Goal: Find specific page/section: Find specific page/section

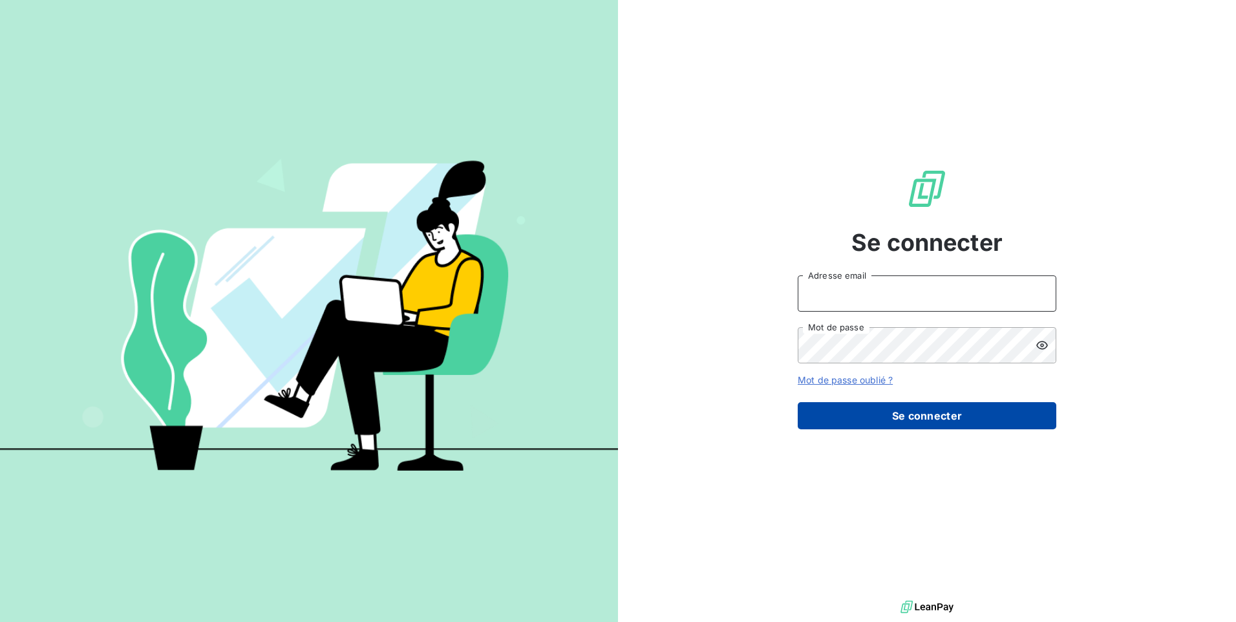
type input "[EMAIL_ADDRESS][DOMAIN_NAME]"
click at [924, 414] on button "Se connecter" at bounding box center [927, 415] width 259 height 27
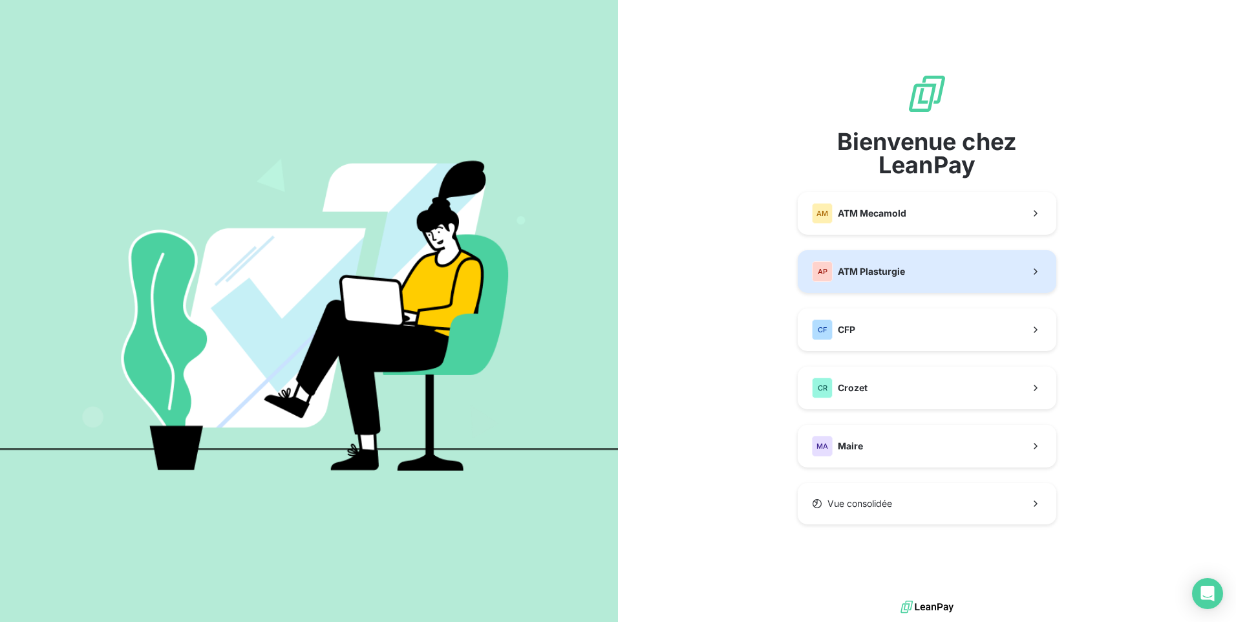
click at [850, 273] on span "ATM Plasturgie" at bounding box center [871, 271] width 67 height 13
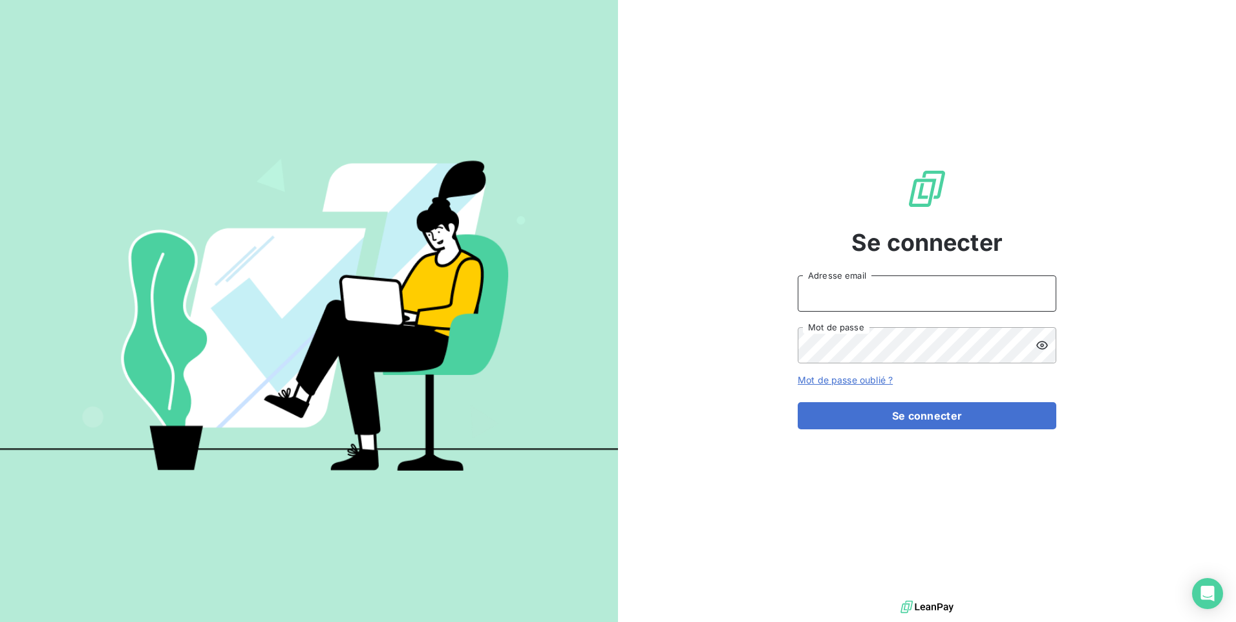
type input "[EMAIL_ADDRESS][DOMAIN_NAME]"
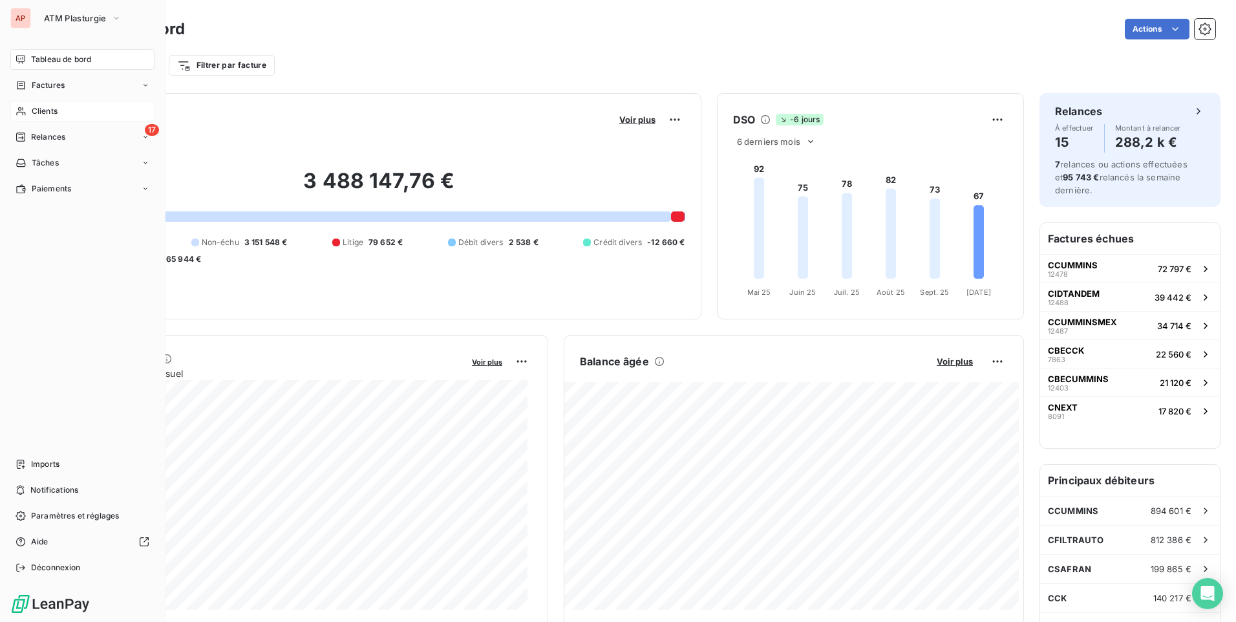
click at [59, 114] on div "Clients" at bounding box center [82, 111] width 144 height 21
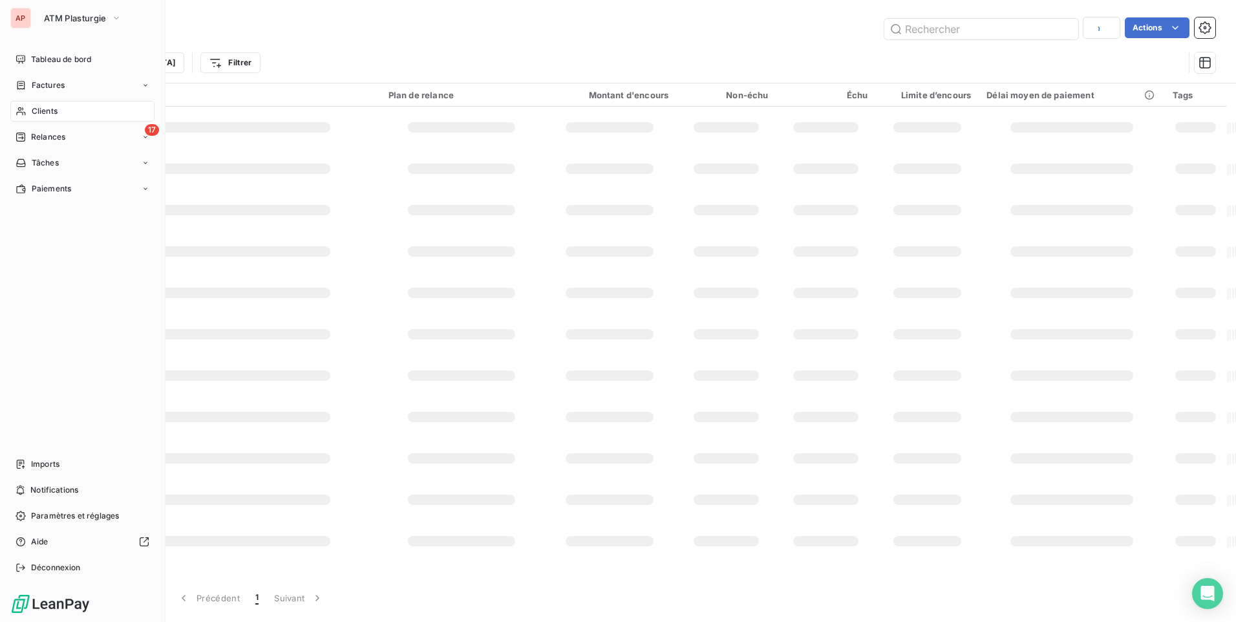
click at [41, 112] on span "Clients" at bounding box center [45, 111] width 26 height 12
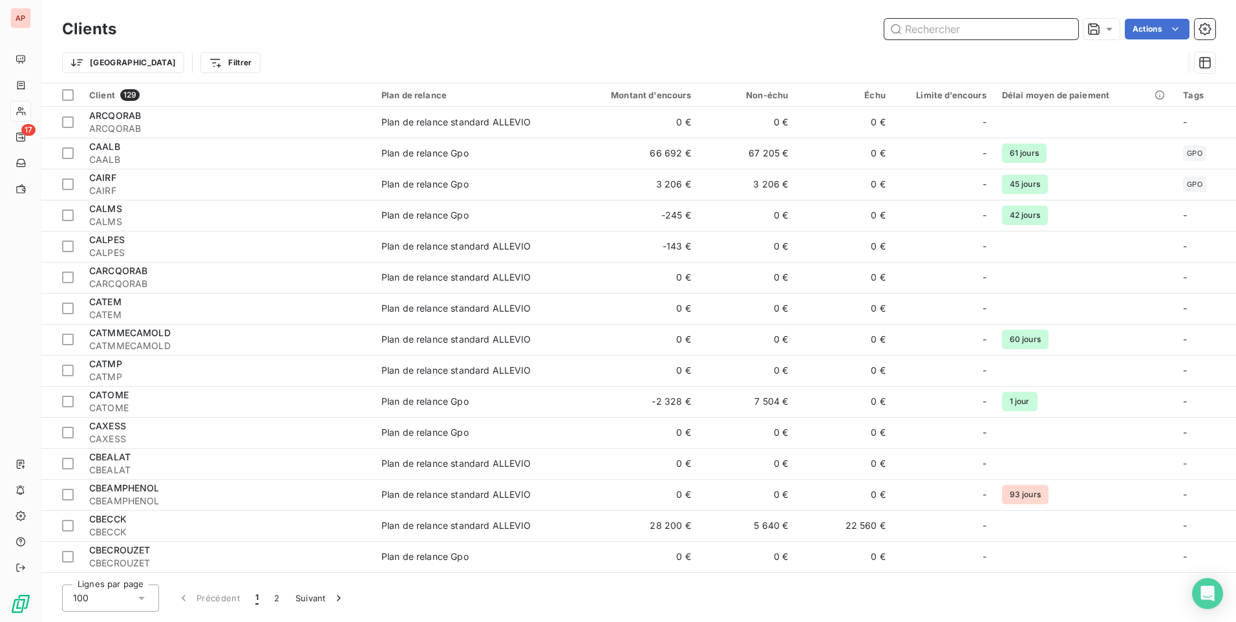
click at [952, 34] on input "text" at bounding box center [981, 29] width 194 height 21
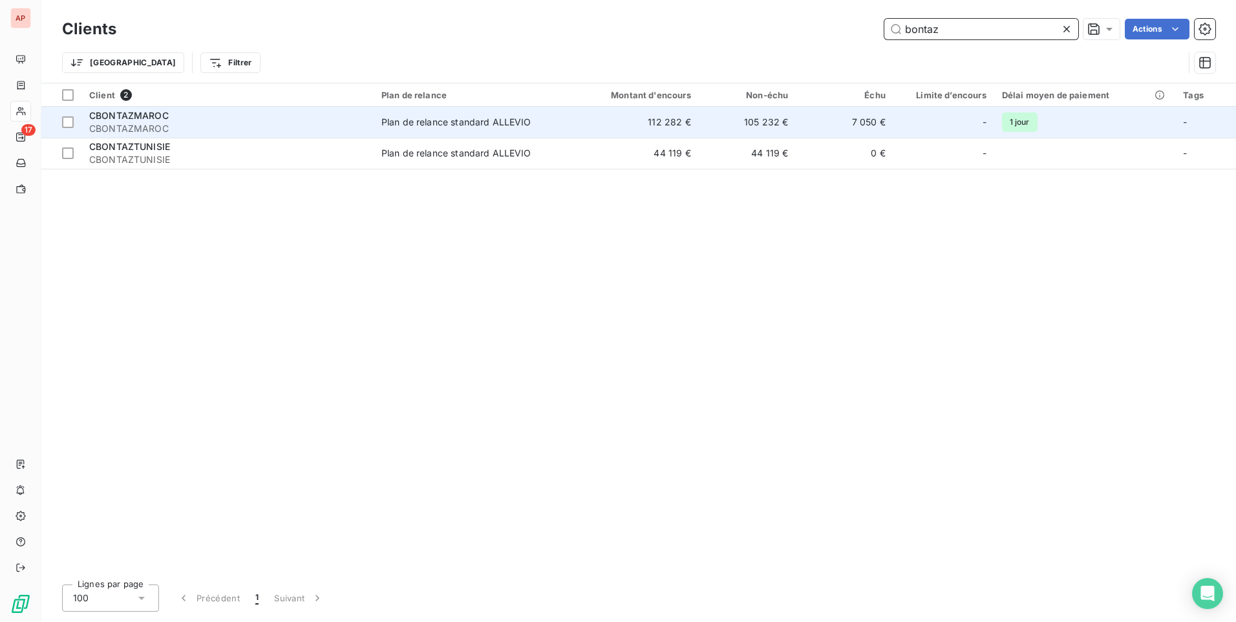
type input "bontaz"
click at [474, 129] on td "Plan de relance standard ALLEVIO" at bounding box center [471, 122] width 195 height 31
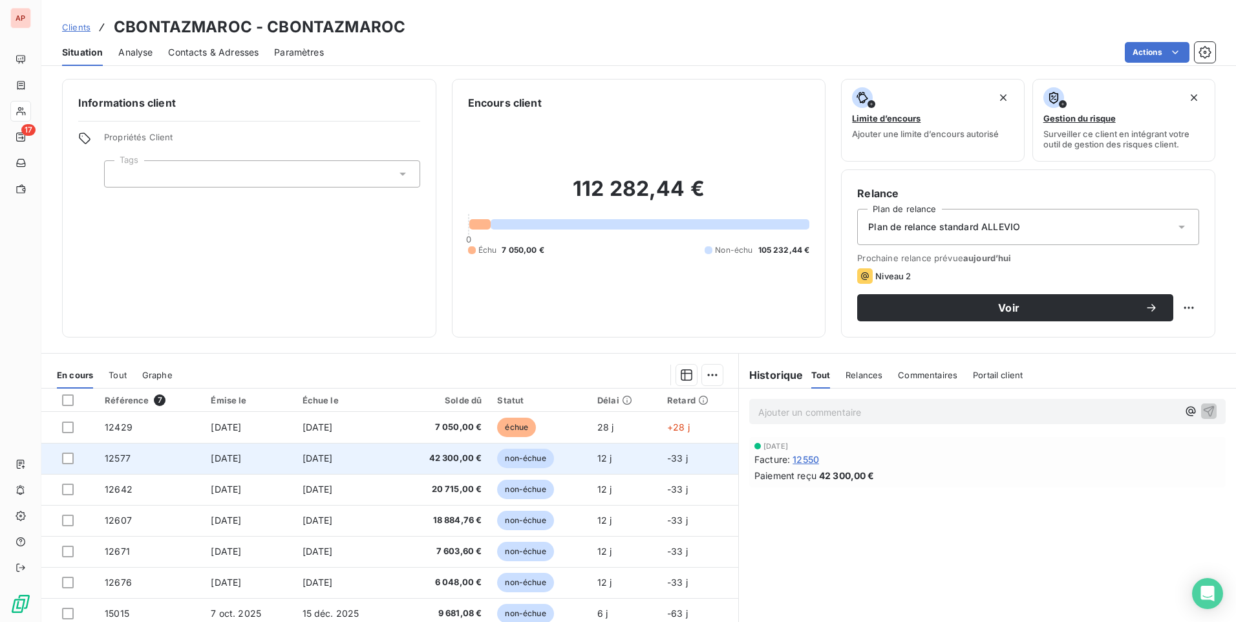
scroll to position [54, 0]
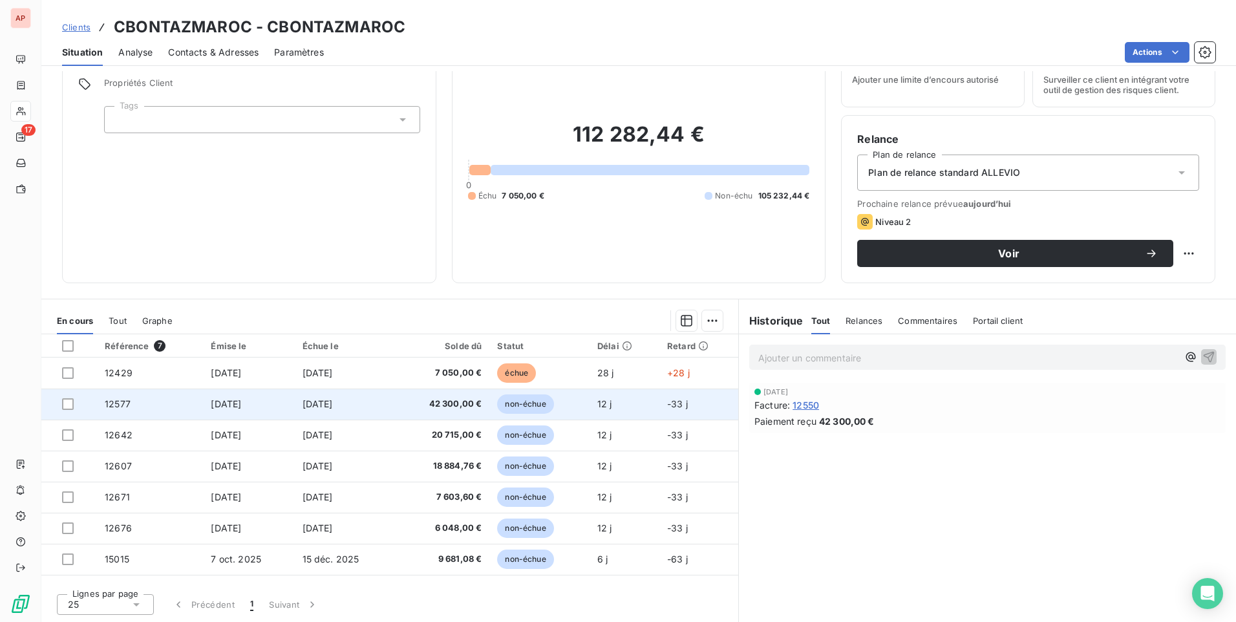
click at [445, 403] on span "42 300,00 €" at bounding box center [443, 404] width 80 height 13
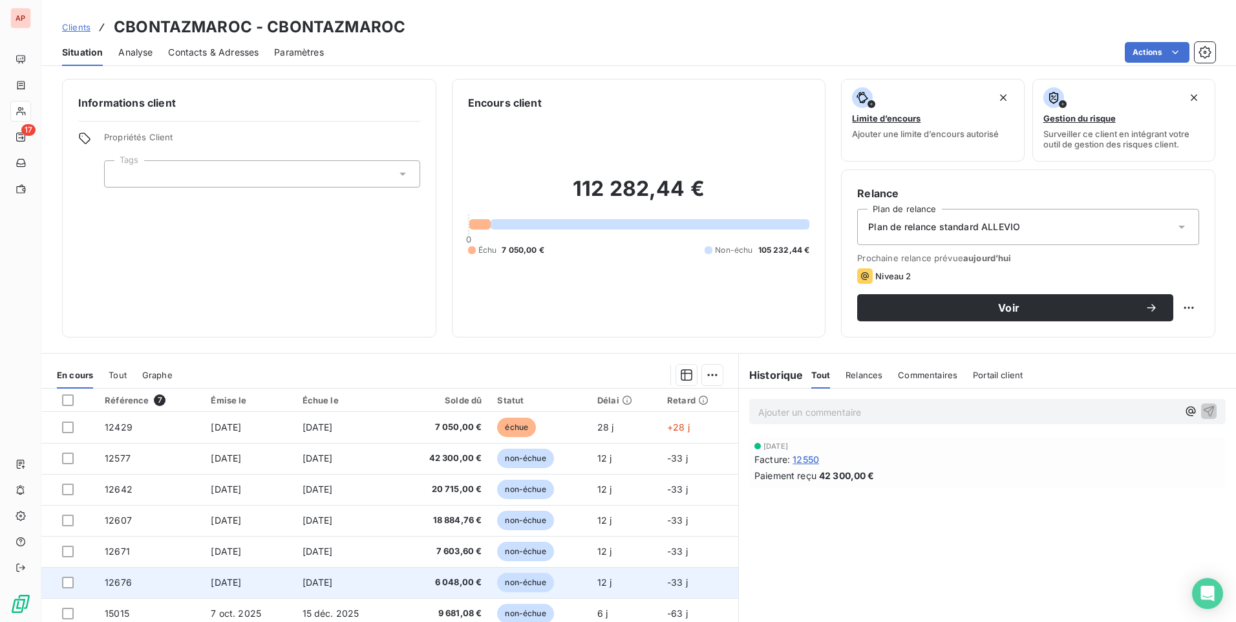
click at [518, 582] on span "non-échue" at bounding box center [525, 582] width 56 height 19
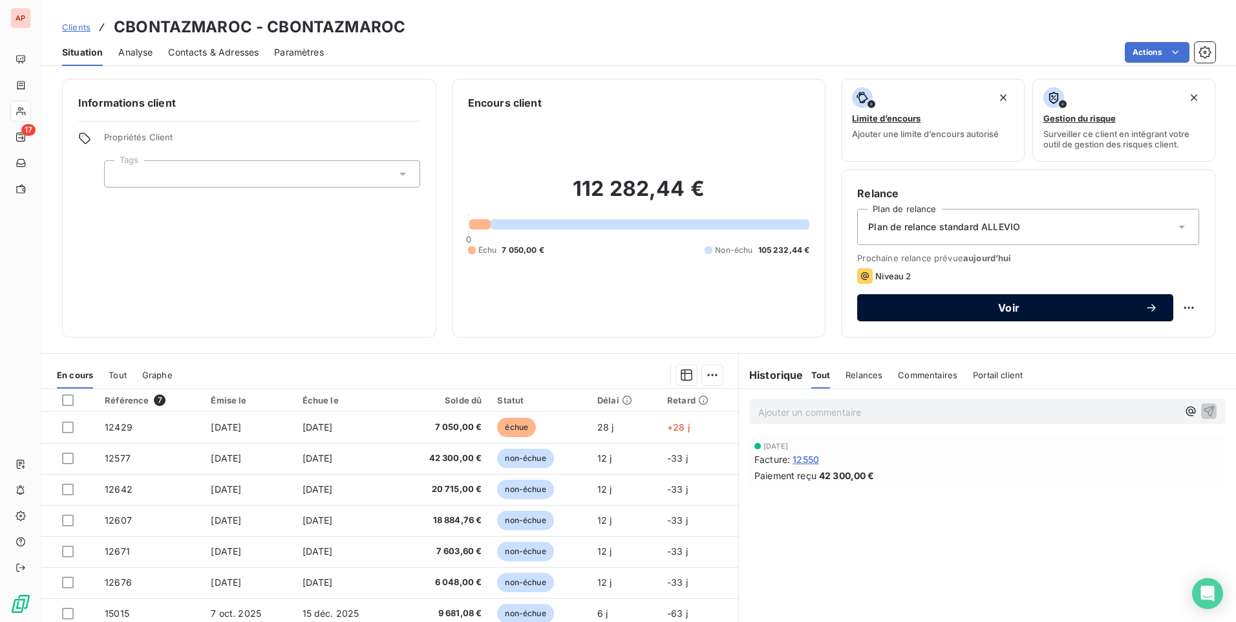
click at [994, 304] on span "Voir" at bounding box center [1009, 308] width 272 height 10
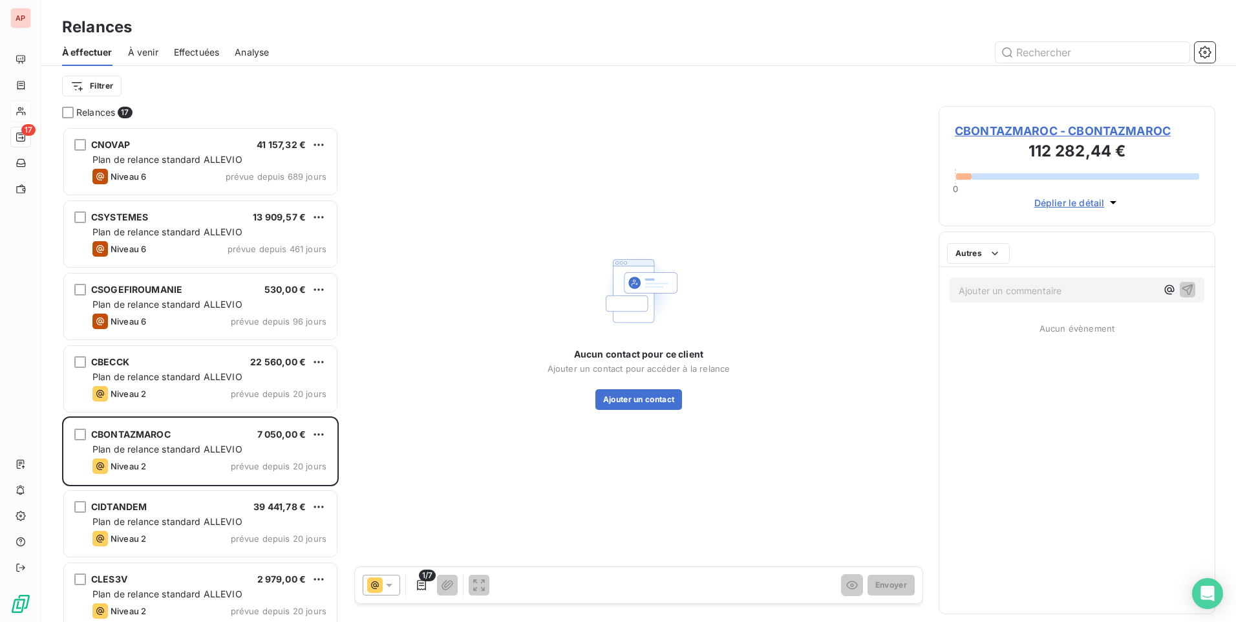
scroll to position [485, 267]
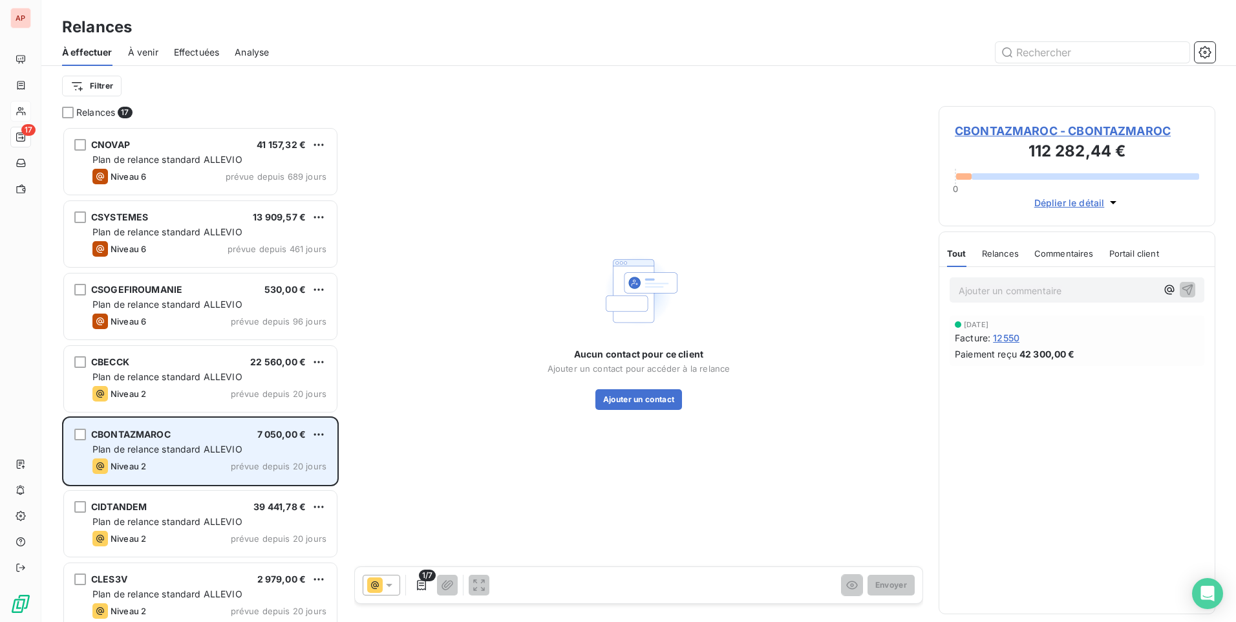
click at [237, 447] on span "Plan de relance standard ALLEVIO" at bounding box center [167, 448] width 150 height 11
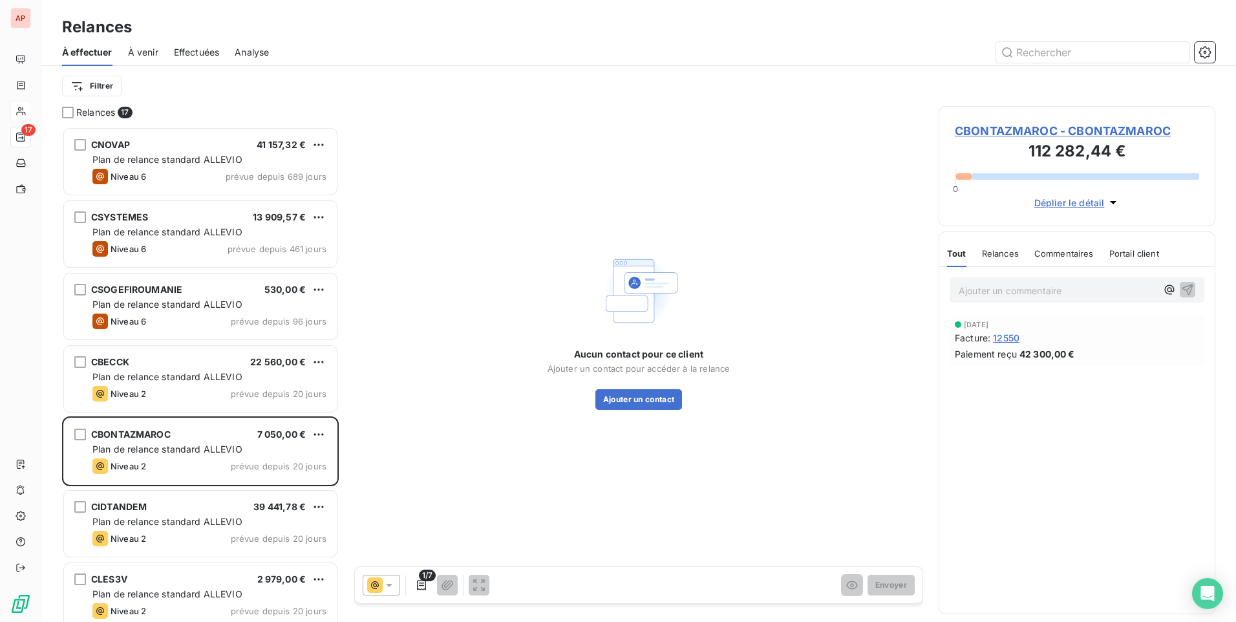
drag, startPoint x: 237, startPoint y: 447, endPoint x: 465, endPoint y: 429, distance: 228.3
click at [465, 429] on div "Aucun contact pour ce client Ajouter un contact pour accéder à la relance Ajout…" at bounding box center [638, 329] width 569 height 447
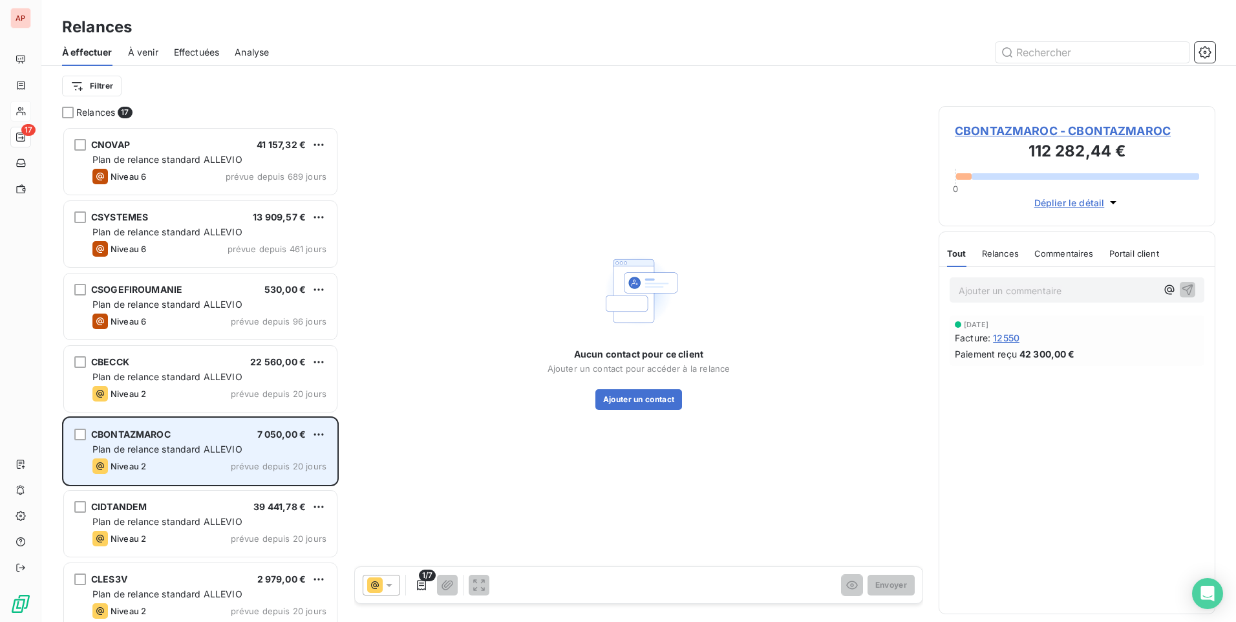
click at [285, 440] on div "7 050,00 €" at bounding box center [281, 434] width 49 height 13
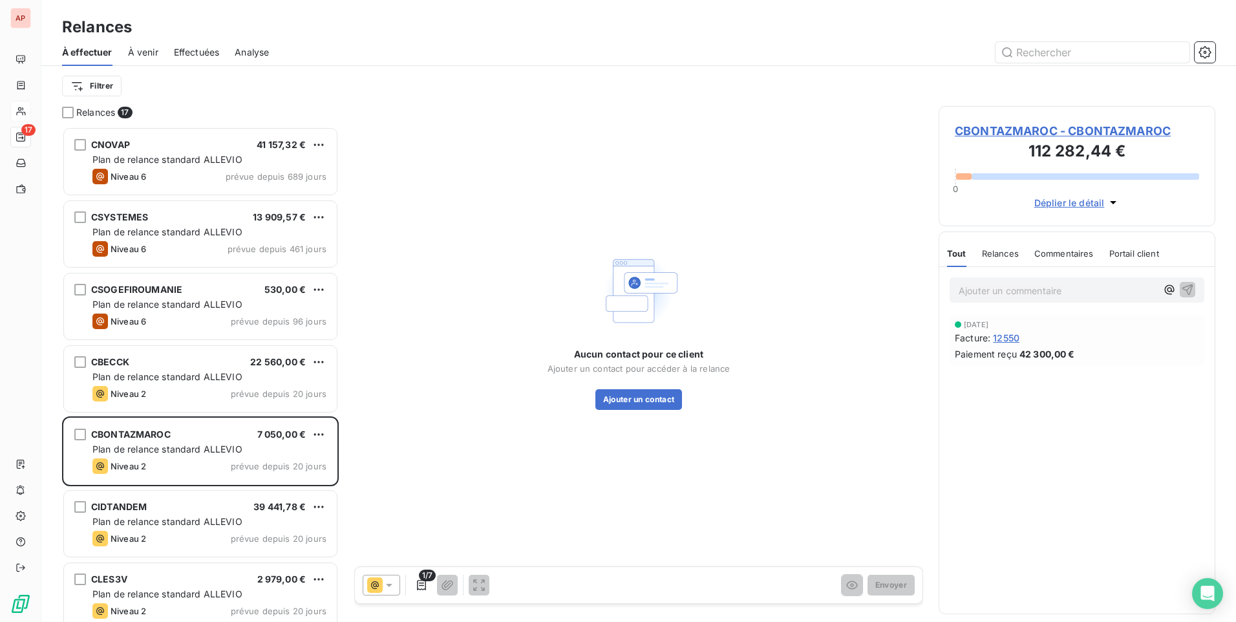
click at [1058, 131] on span "CBONTAZMAROC - CBONTAZMAROC" at bounding box center [1077, 130] width 244 height 17
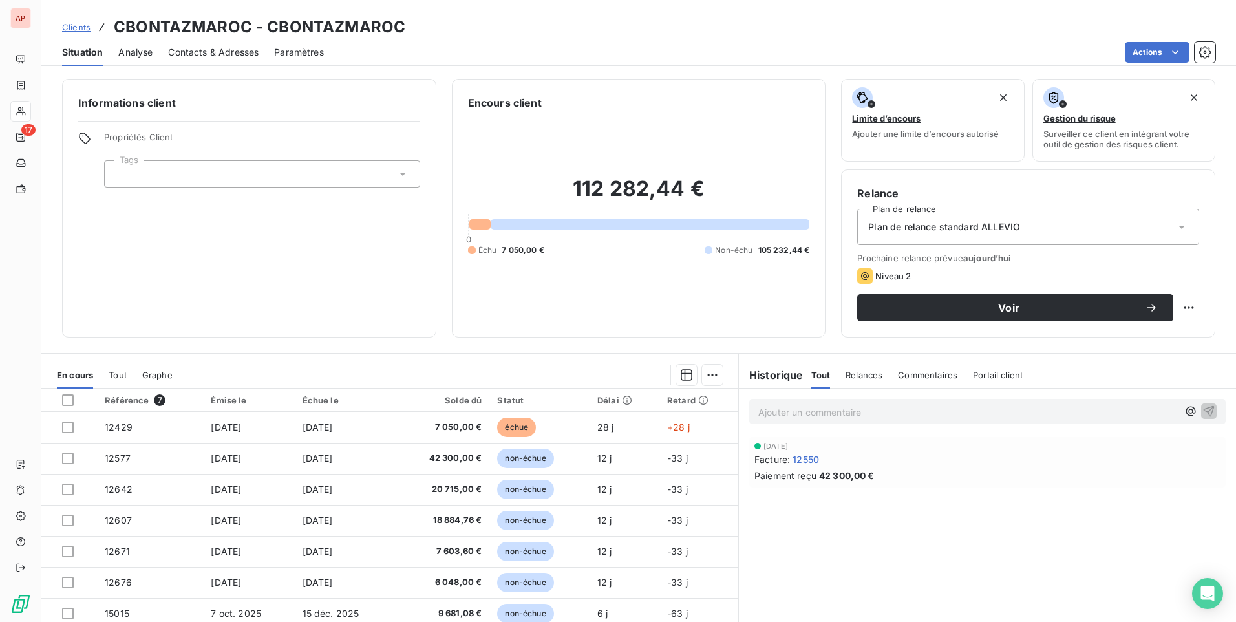
click at [195, 49] on span "Contacts & Adresses" at bounding box center [213, 52] width 90 height 13
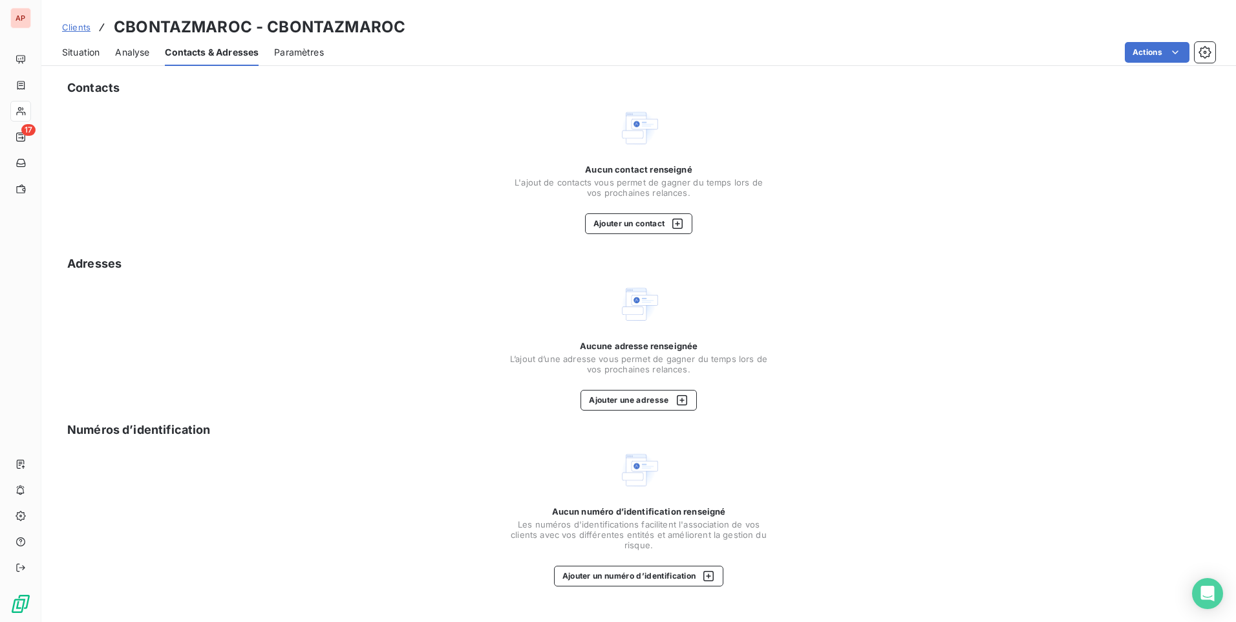
click at [78, 50] on span "Situation" at bounding box center [80, 52] width 37 height 13
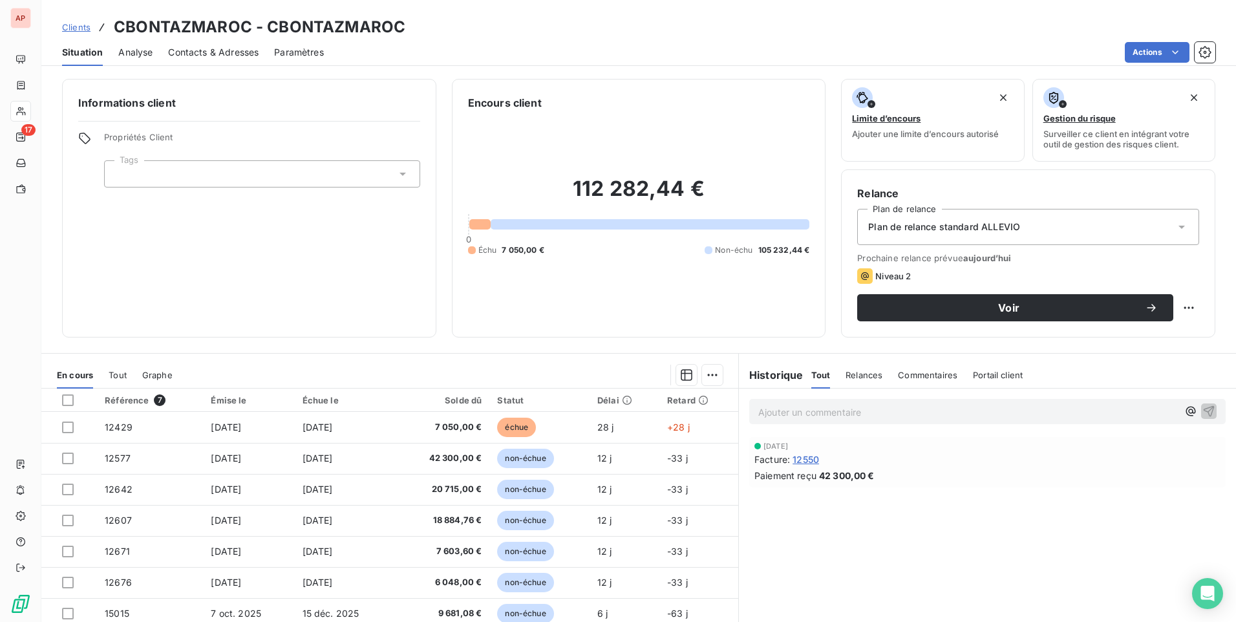
click at [213, 52] on span "Contacts & Adresses" at bounding box center [213, 52] width 90 height 13
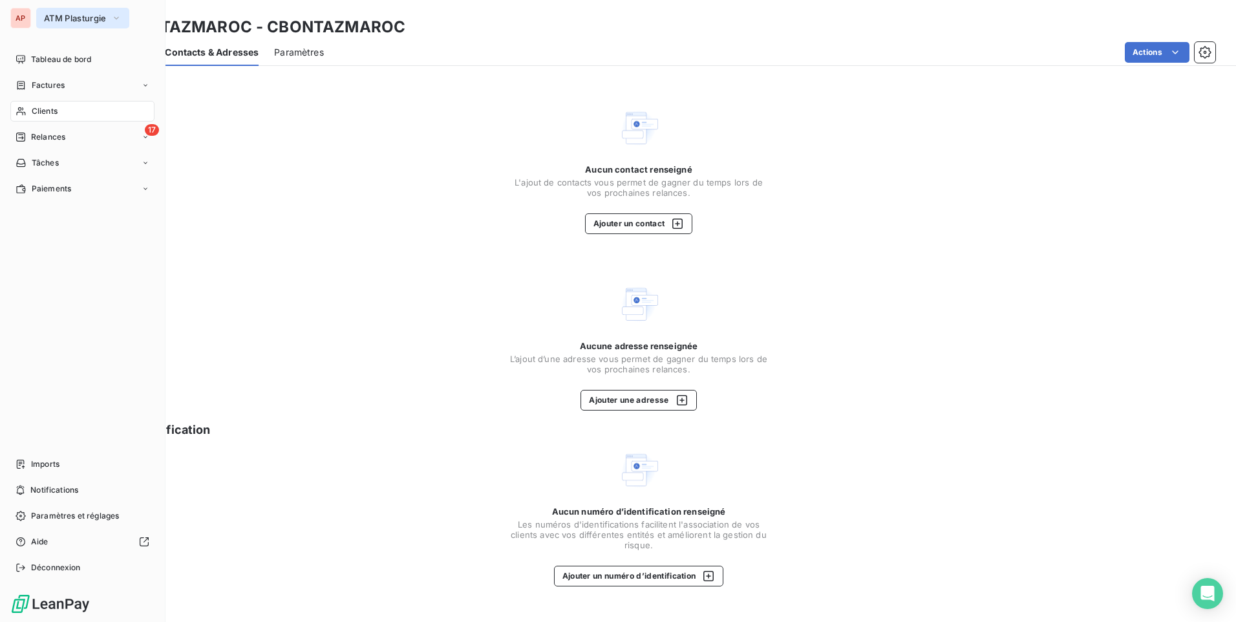
click at [108, 14] on button "ATM Plasturgie" at bounding box center [82, 18] width 93 height 21
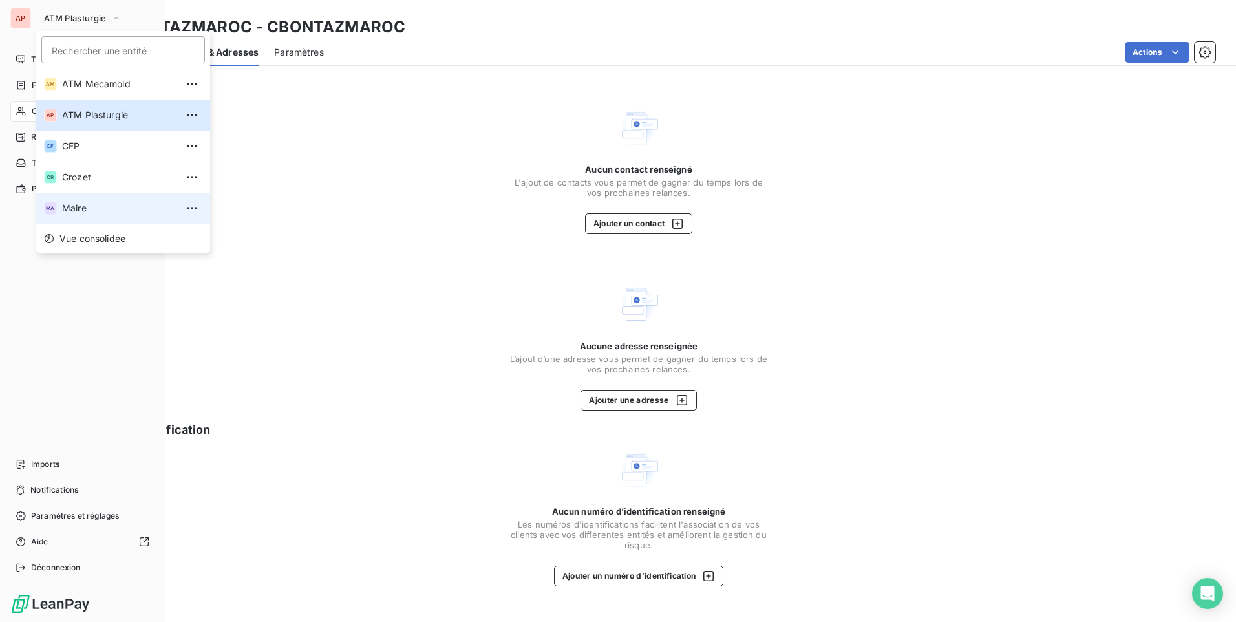
click at [78, 212] on span "Maire" at bounding box center [119, 208] width 114 height 13
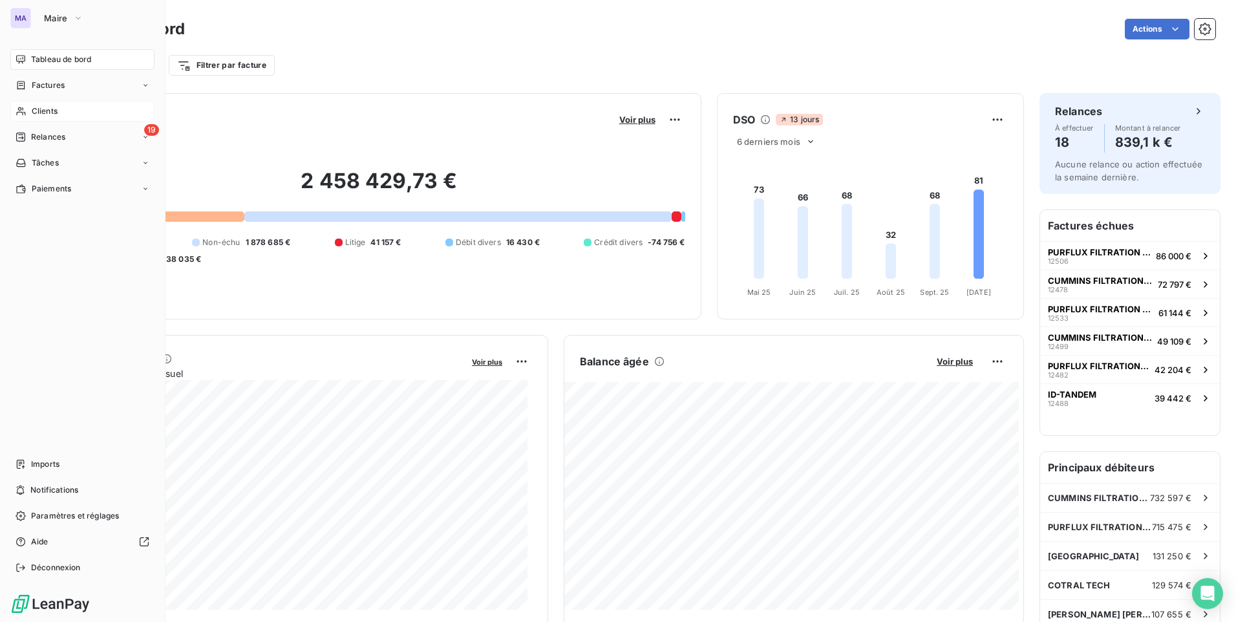
click at [40, 108] on span "Clients" at bounding box center [45, 111] width 26 height 12
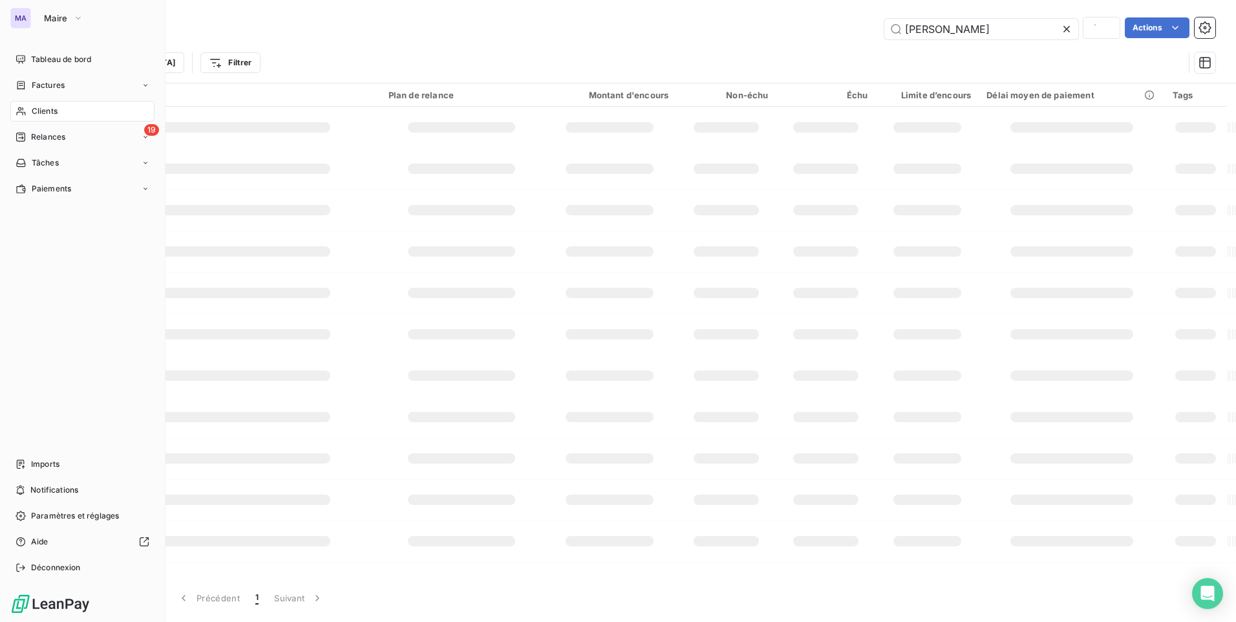
type input "bontaz"
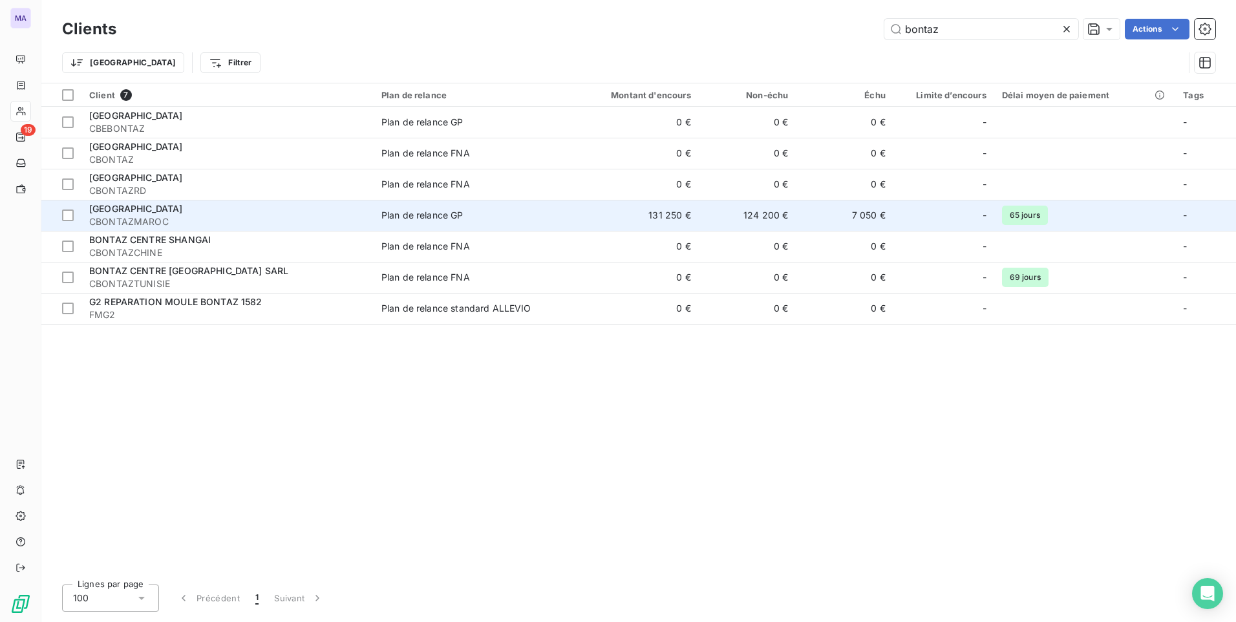
click at [169, 217] on span "CBONTAZMAROC" at bounding box center [227, 221] width 277 height 13
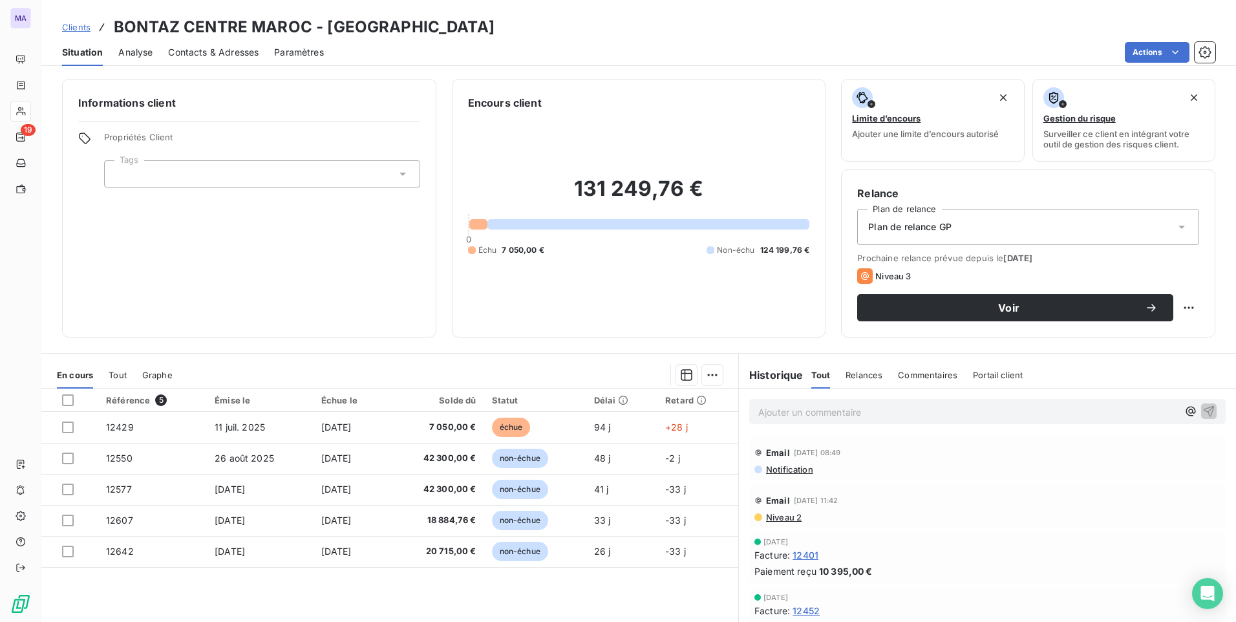
click at [185, 52] on span "Contacts & Adresses" at bounding box center [213, 52] width 90 height 13
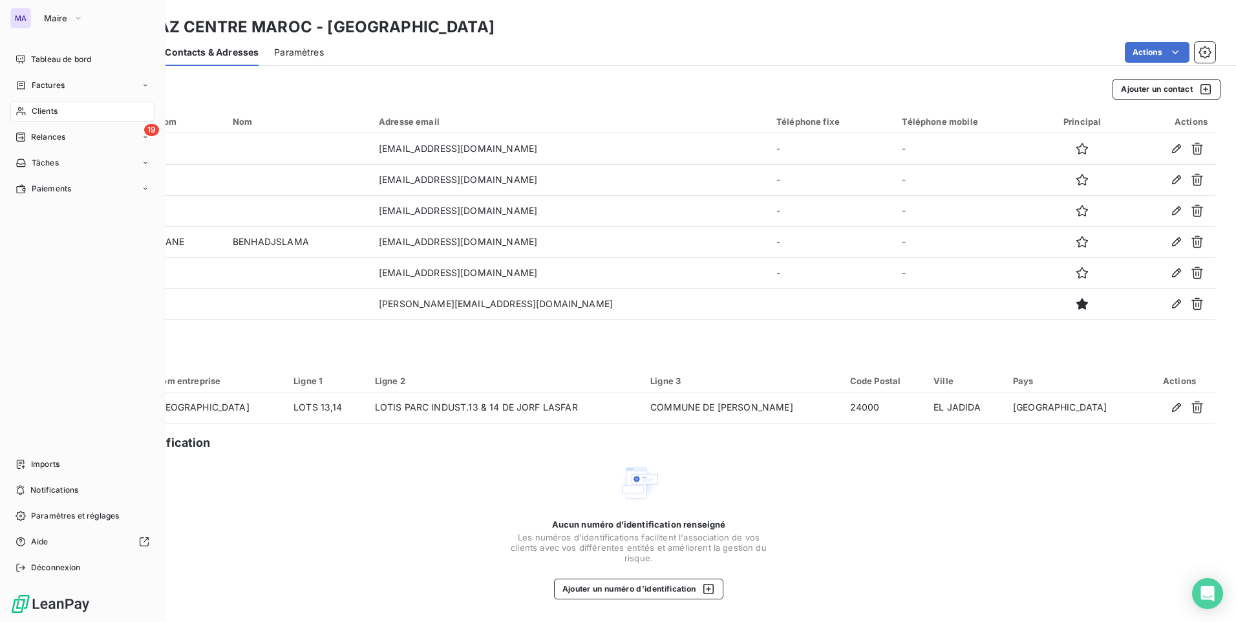
click at [17, 19] on div "MA" at bounding box center [20, 18] width 21 height 21
click at [80, 18] on icon "button" at bounding box center [78, 18] width 10 height 13
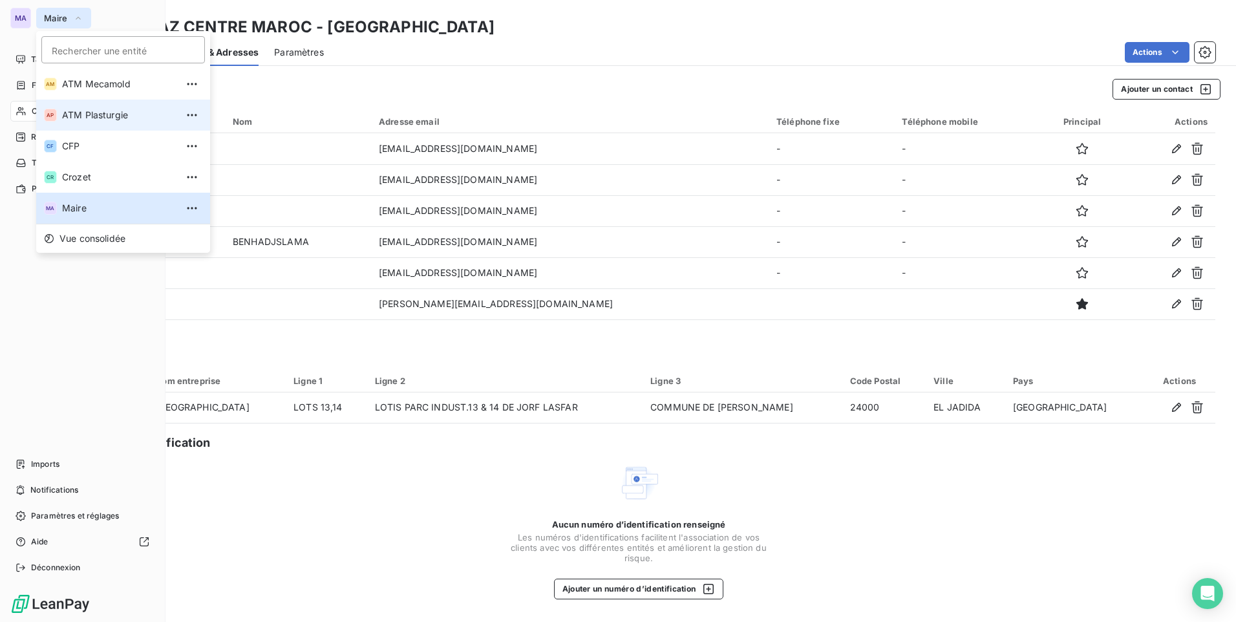
click at [95, 112] on span "ATM Plasturgie" at bounding box center [119, 115] width 114 height 13
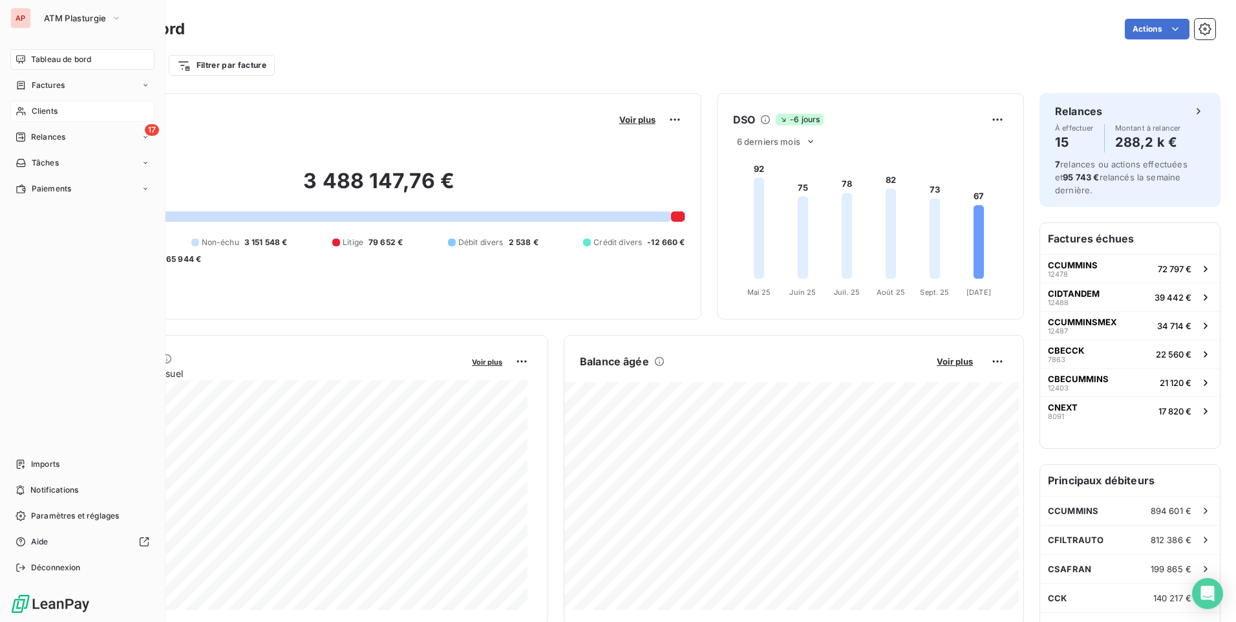
drag, startPoint x: 50, startPoint y: 108, endPoint x: 88, endPoint y: 105, distance: 37.6
click at [51, 108] on span "Clients" at bounding box center [45, 111] width 26 height 12
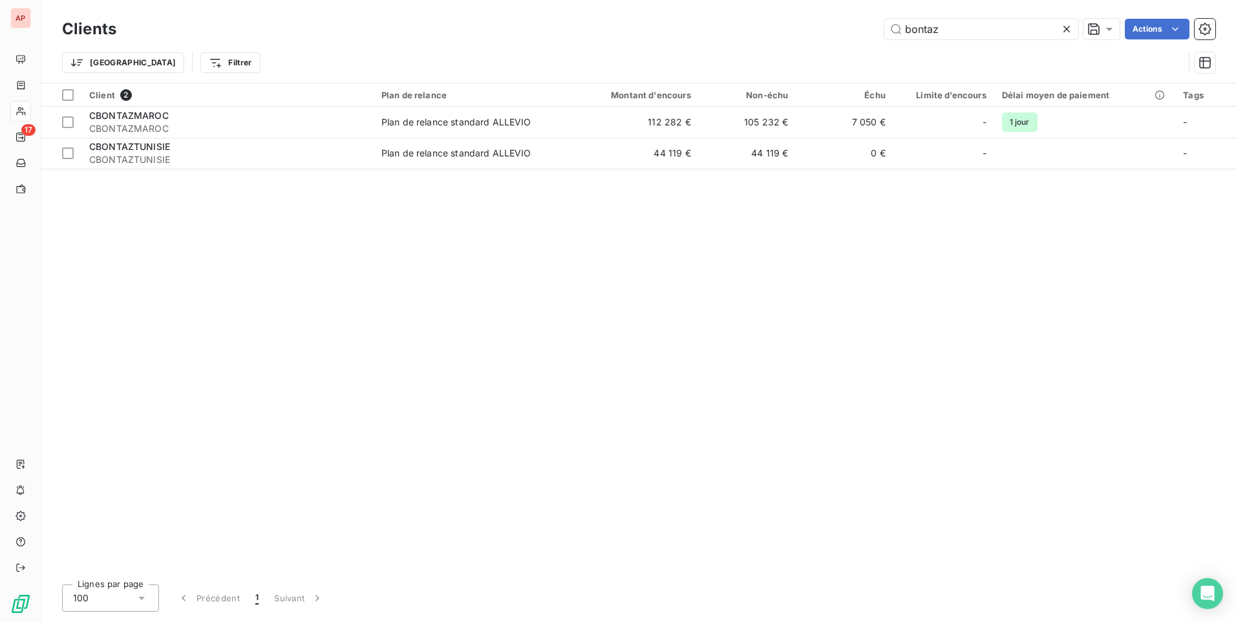
drag, startPoint x: 881, startPoint y: 31, endPoint x: 792, endPoint y: 32, distance: 89.2
click at [793, 32] on div "bontaz Actions" at bounding box center [673, 29] width 1083 height 21
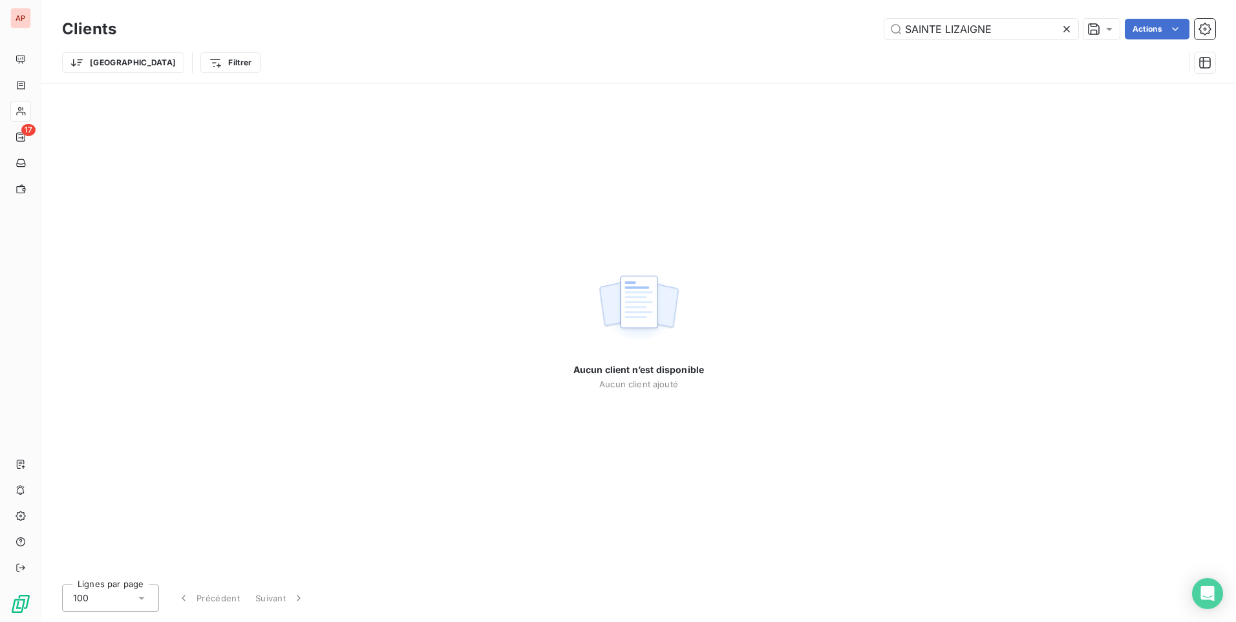
type input "SAINTE LIZAIGNE"
drag, startPoint x: 949, startPoint y: 31, endPoint x: 785, endPoint y: 34, distance: 163.6
click at [786, 34] on div "SAINTE LIZAIGNE Actions" at bounding box center [673, 29] width 1083 height 21
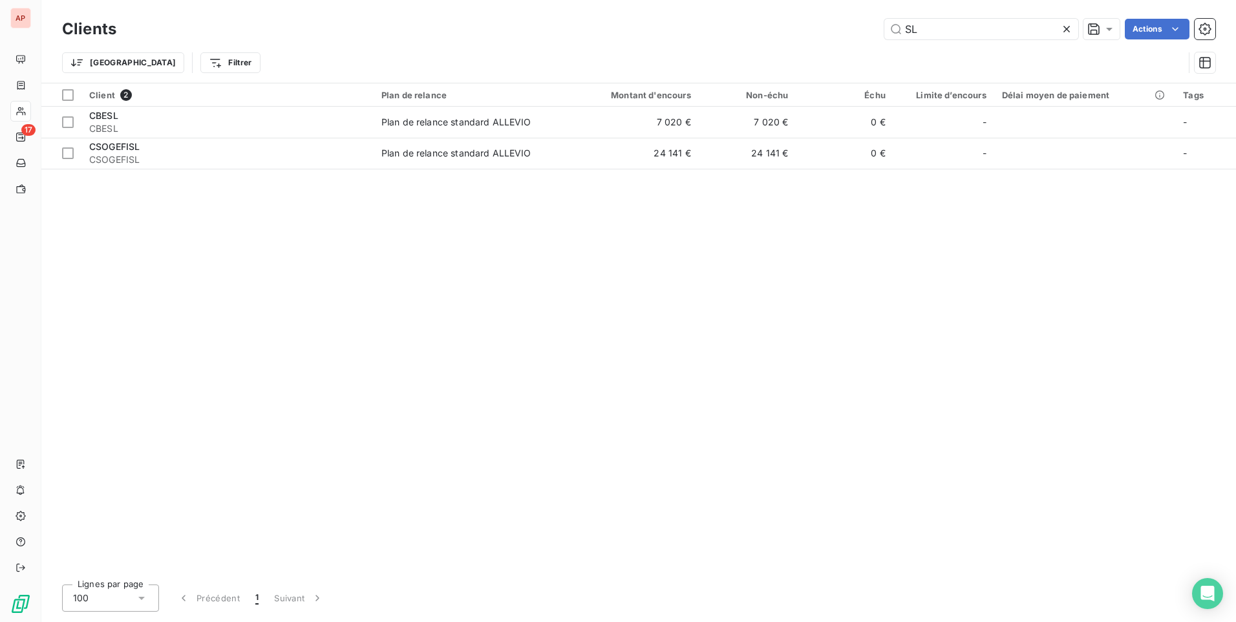
type input "S"
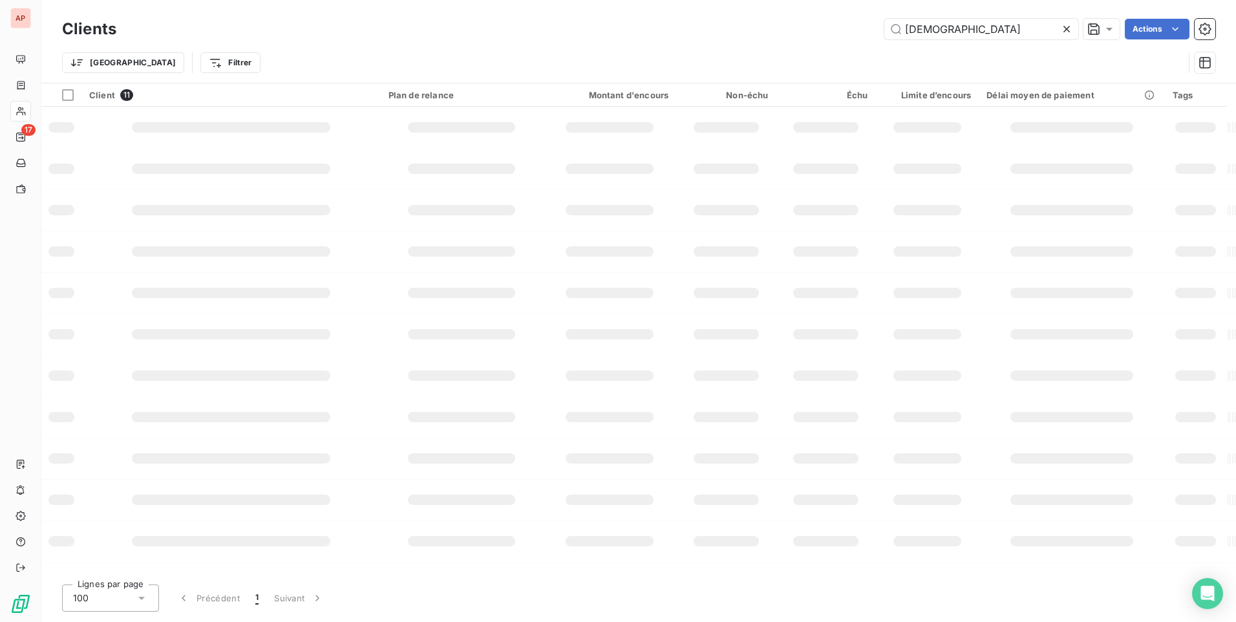
type input "[DEMOGRAPHIC_DATA]"
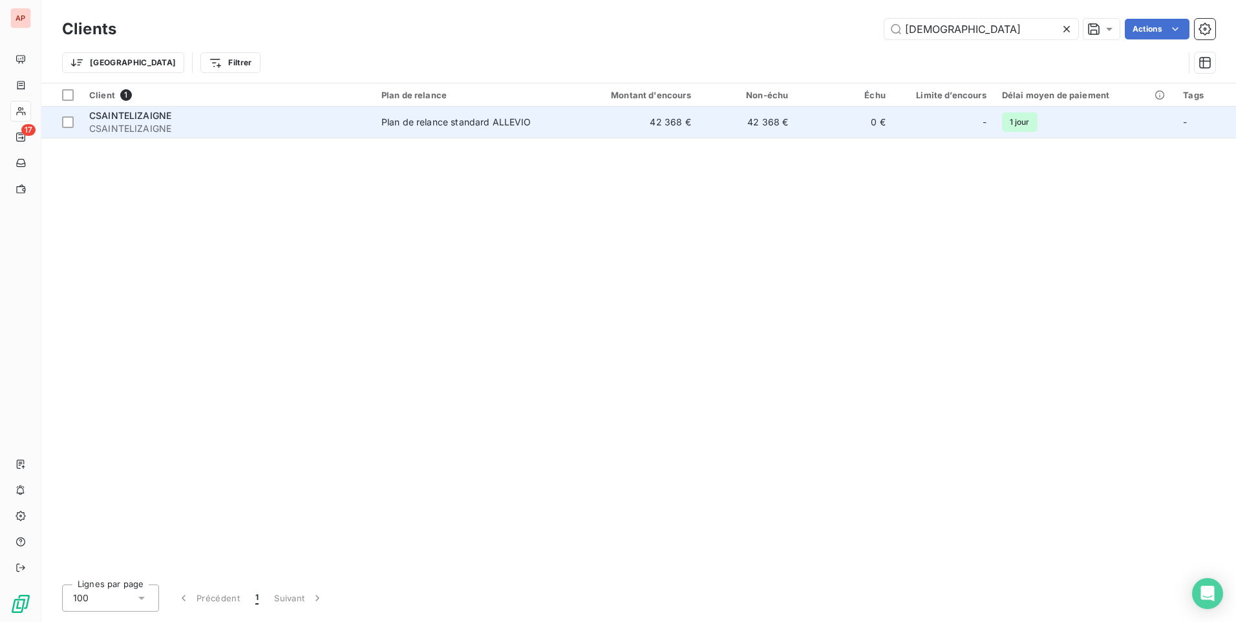
click at [331, 116] on div "CSAINTELIZAIGNE" at bounding box center [227, 115] width 277 height 13
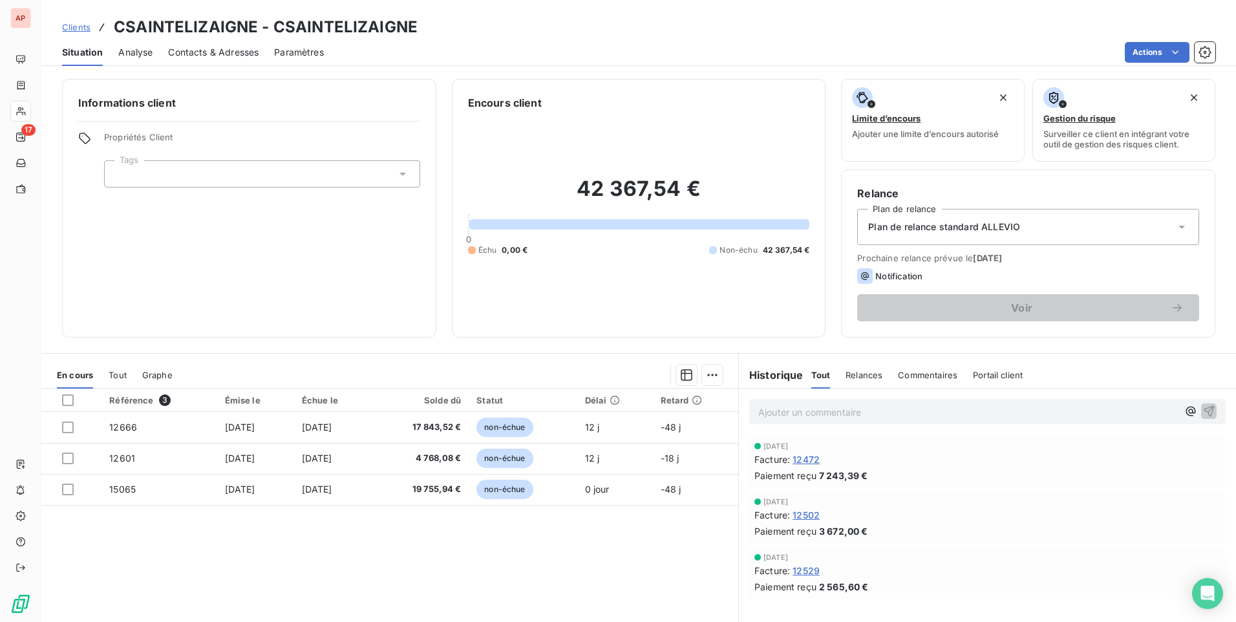
click at [238, 54] on span "Contacts & Adresses" at bounding box center [213, 52] width 90 height 13
